Goal: Find specific page/section: Find specific page/section

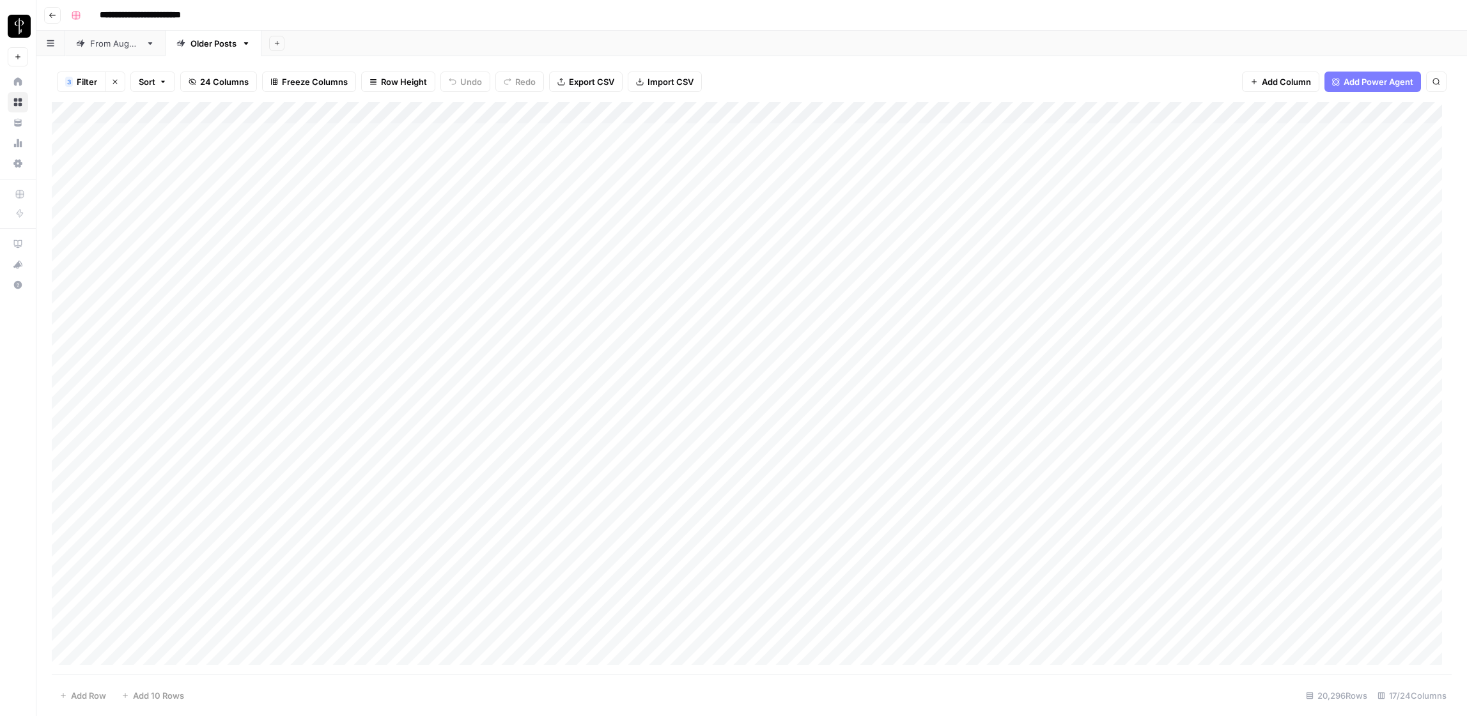
click at [114, 82] on icon "button" at bounding box center [115, 82] width 8 height 8
click at [127, 50] on link "From [DATE]" at bounding box center [115, 44] width 100 height 26
click at [77, 85] on span "Filter" at bounding box center [75, 81] width 20 height 13
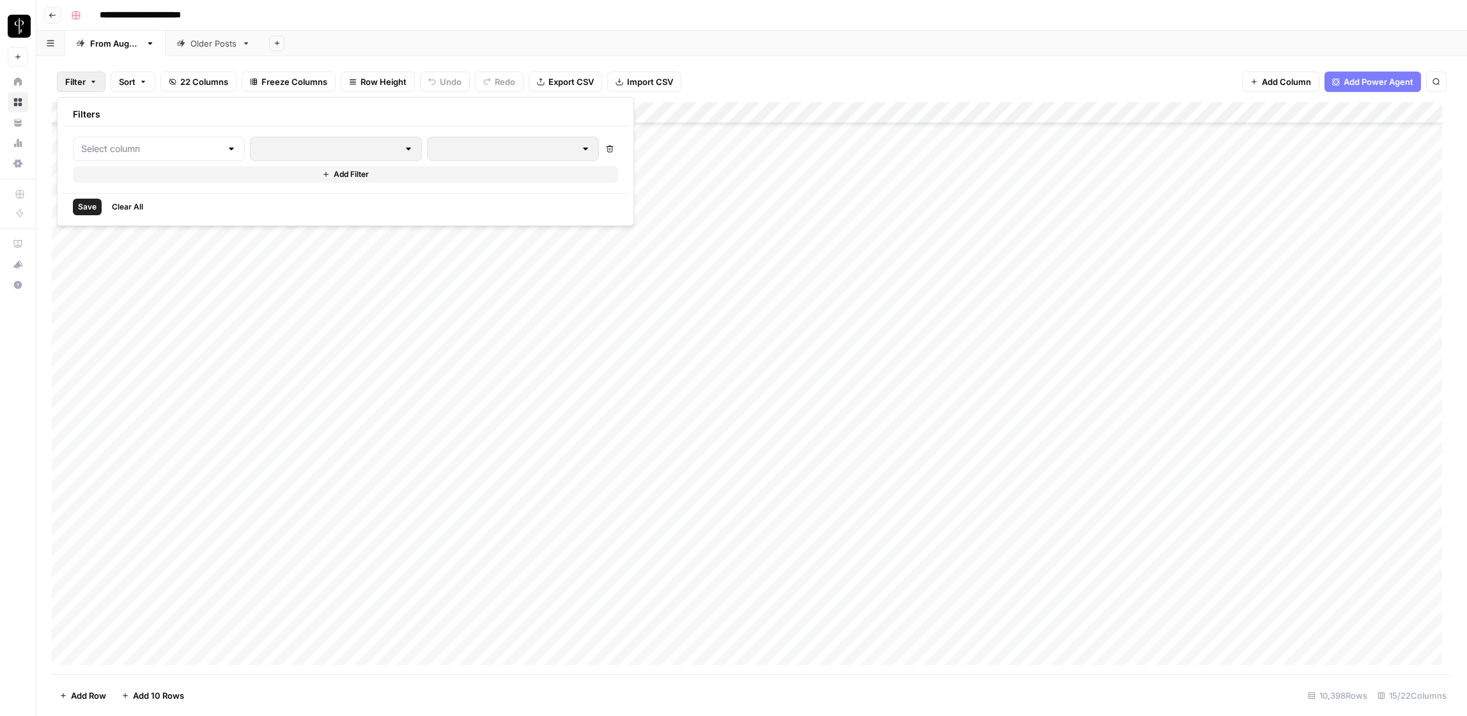
click at [95, 156] on div at bounding box center [159, 149] width 172 height 24
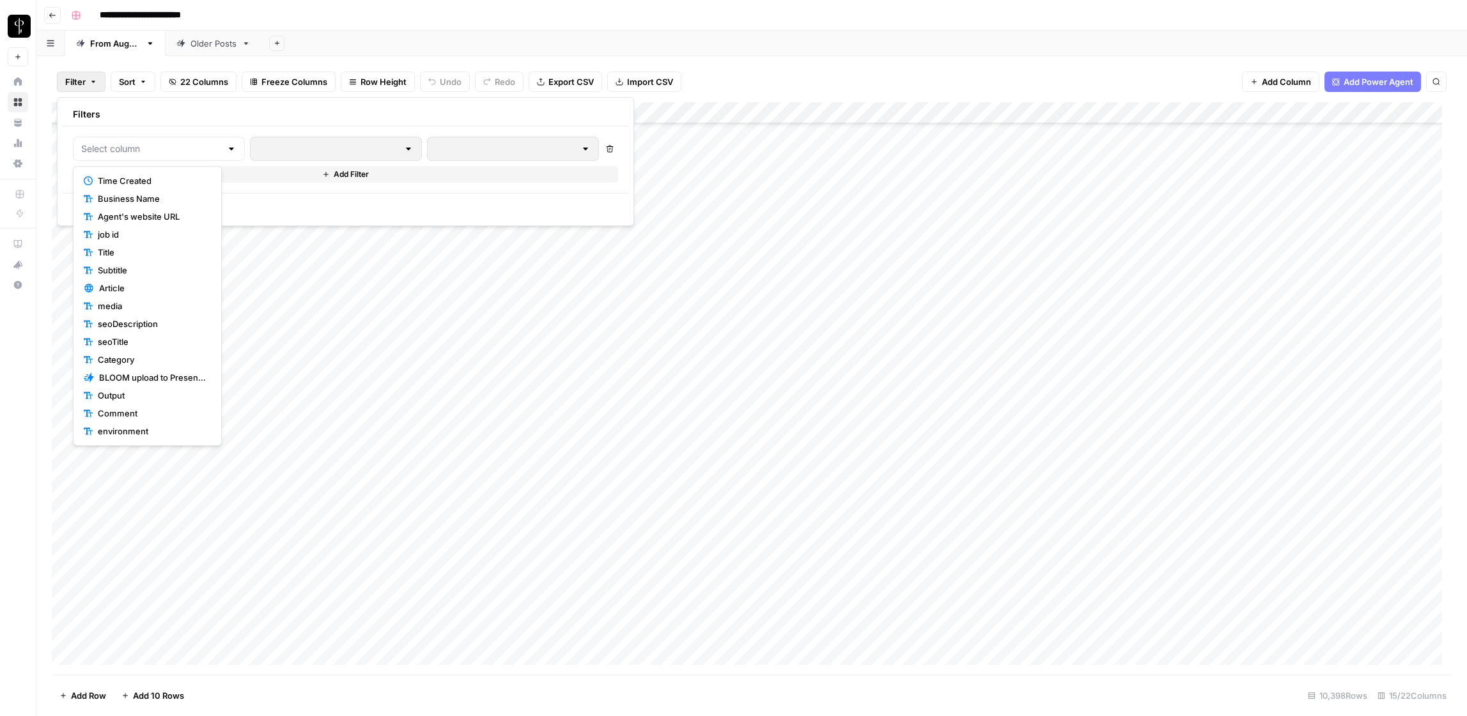
scroll to position [107, 0]
click at [123, 376] on span "Status" at bounding box center [152, 377] width 108 height 13
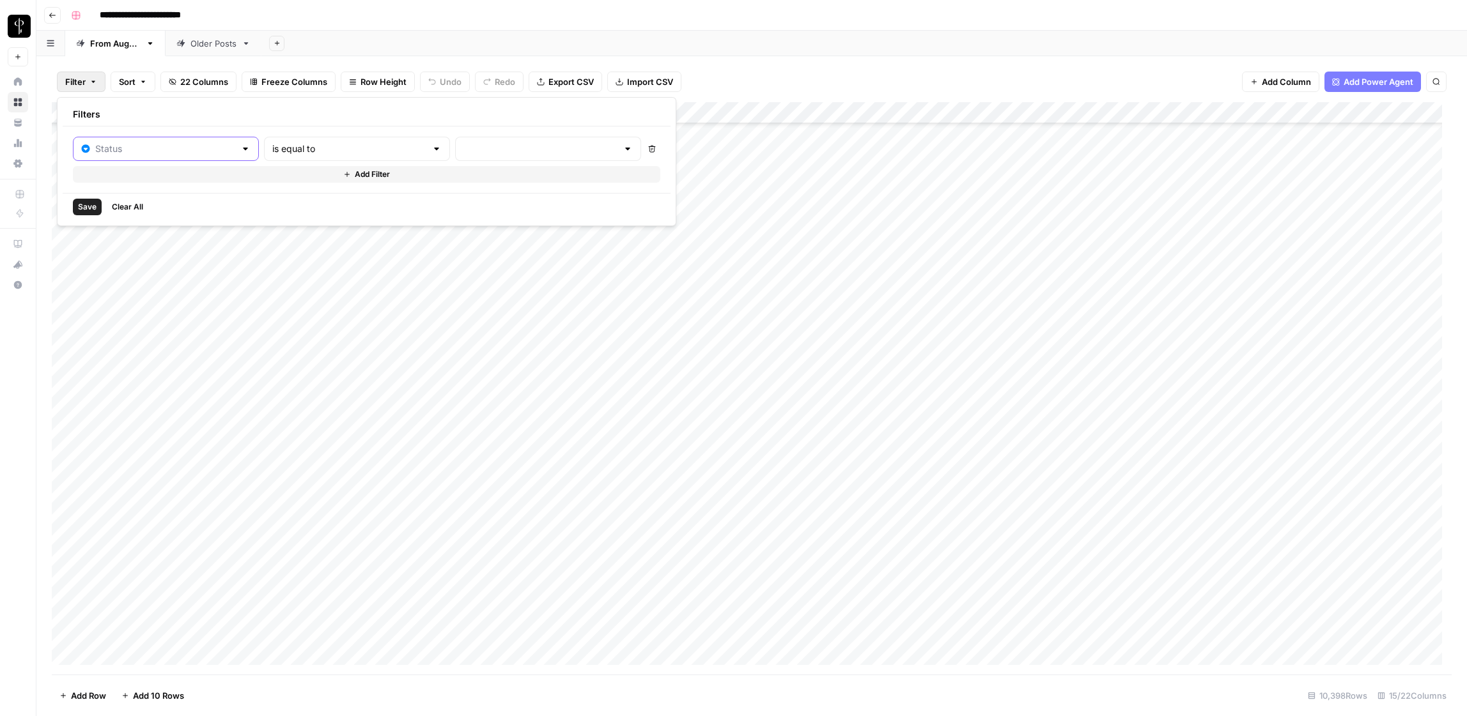
click at [136, 151] on input "text" at bounding box center [165, 149] width 140 height 13
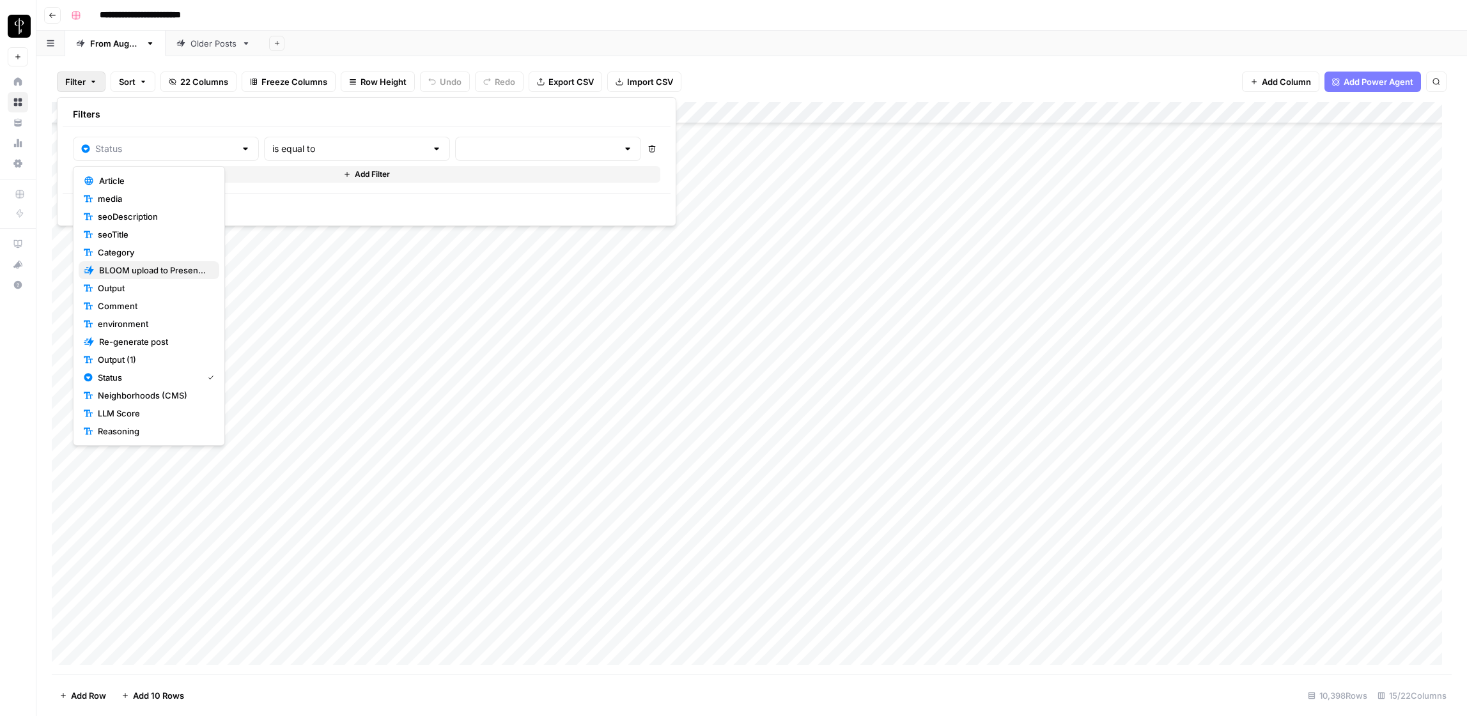
click at [125, 273] on span "BLOOM upload to Presence (after Human Review)" at bounding box center [154, 270] width 110 height 13
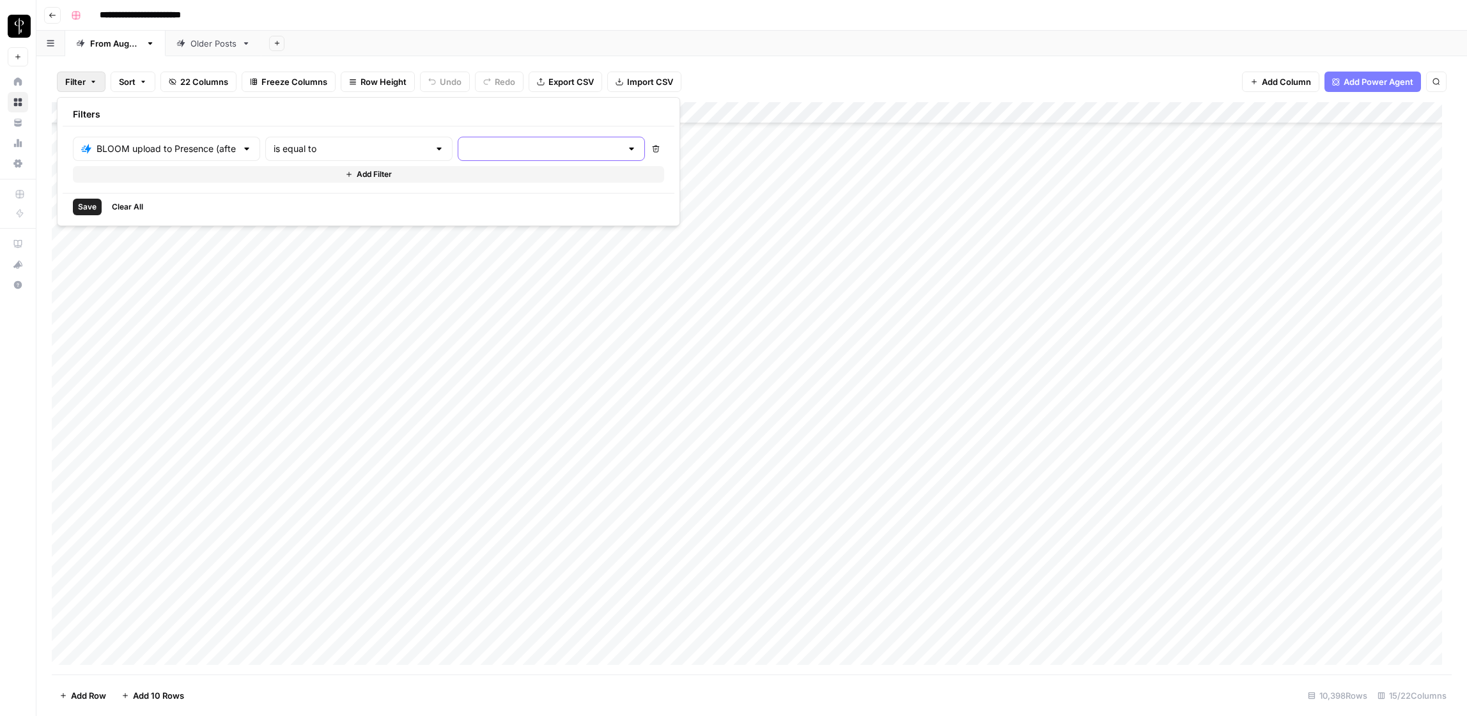
click at [466, 150] on input "text" at bounding box center [543, 149] width 155 height 13
click at [440, 236] on span "success" at bounding box center [464, 234] width 127 height 13
click at [81, 206] on span "Save" at bounding box center [87, 207] width 19 height 12
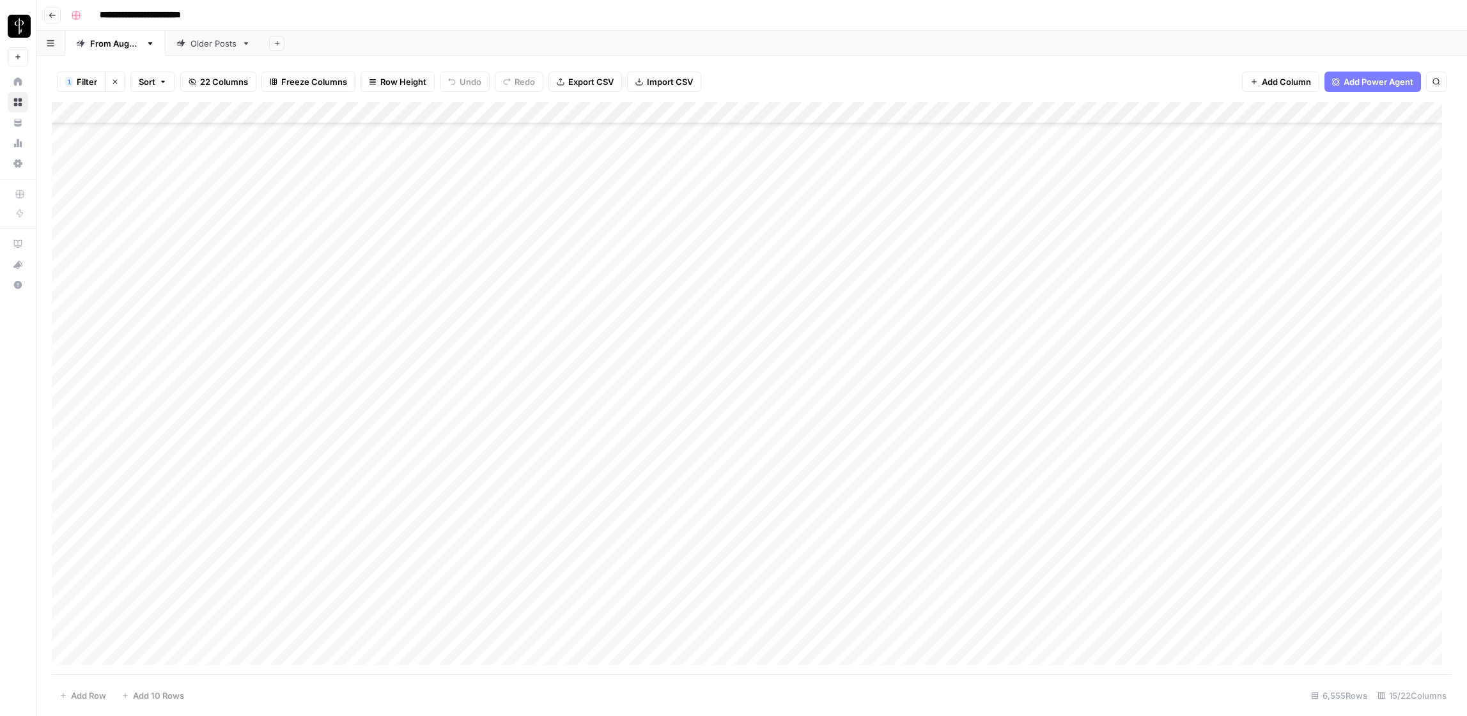
scroll to position [141903, 0]
click at [454, 22] on div "**********" at bounding box center [760, 15] width 1388 height 20
click at [519, 14] on div "**********" at bounding box center [760, 15] width 1388 height 20
